Goal: Check status: Check status

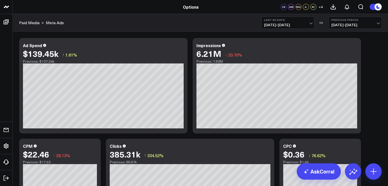
click at [309, 26] on span "[DATE] - [DATE]" at bounding box center [287, 25] width 47 height 4
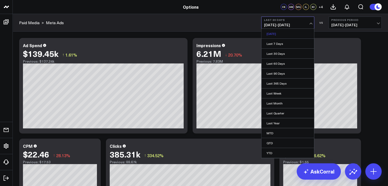
click at [285, 37] on link "[DATE]" at bounding box center [288, 34] width 53 height 10
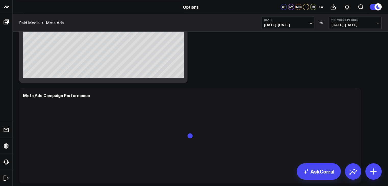
scroll to position [469, 0]
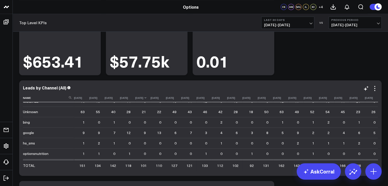
scroll to position [77, 0]
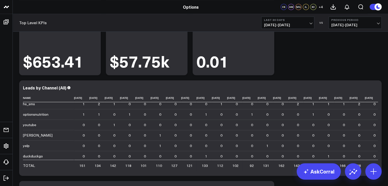
click at [321, 7] on span "+ 4" at bounding box center [321, 7] width 4 height 4
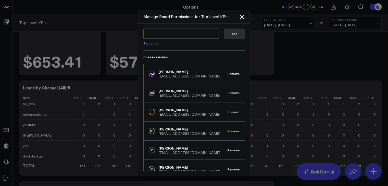
scroll to position [0, 0]
click at [242, 16] on icon "Close" at bounding box center [242, 17] width 4 height 4
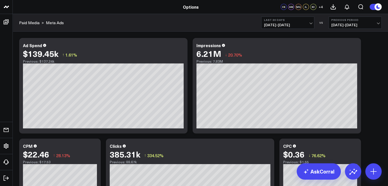
click at [305, 20] on b "Last 30 Days" at bounding box center [287, 19] width 47 height 3
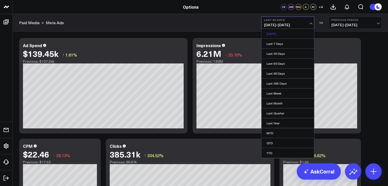
click at [282, 35] on link "Yesterday" at bounding box center [288, 34] width 53 height 10
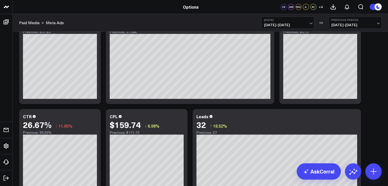
scroll to position [153, 0]
